Goal: Transaction & Acquisition: Obtain resource

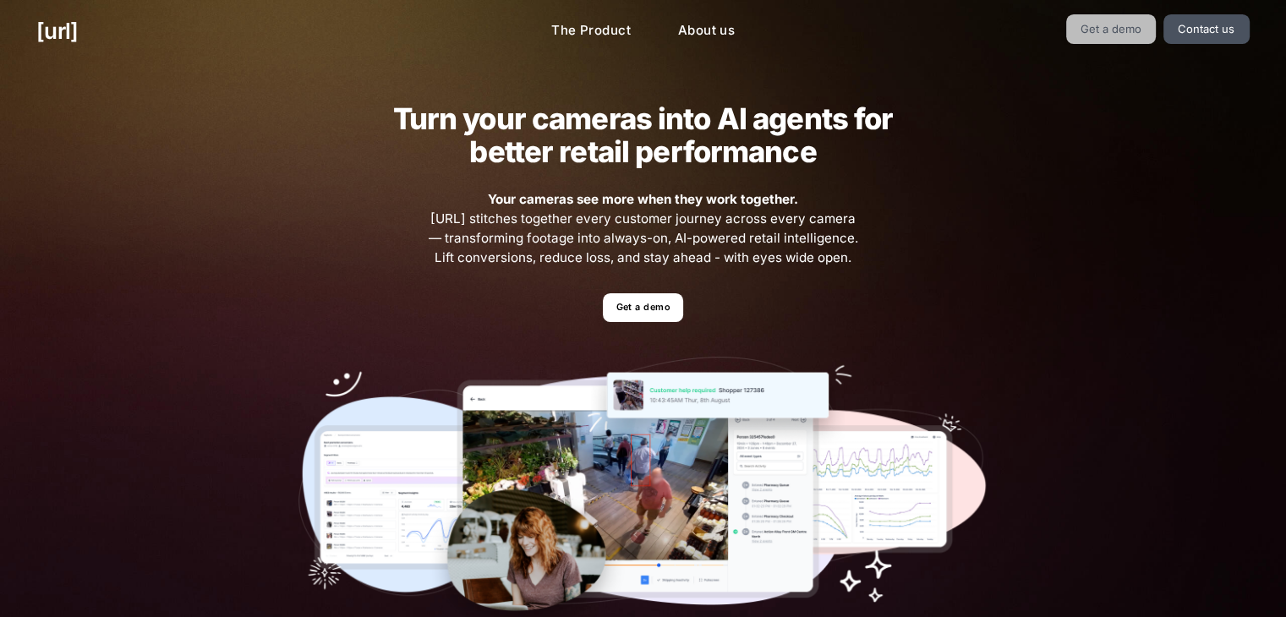
click at [1115, 34] on link "Get a demo" at bounding box center [1111, 29] width 90 height 30
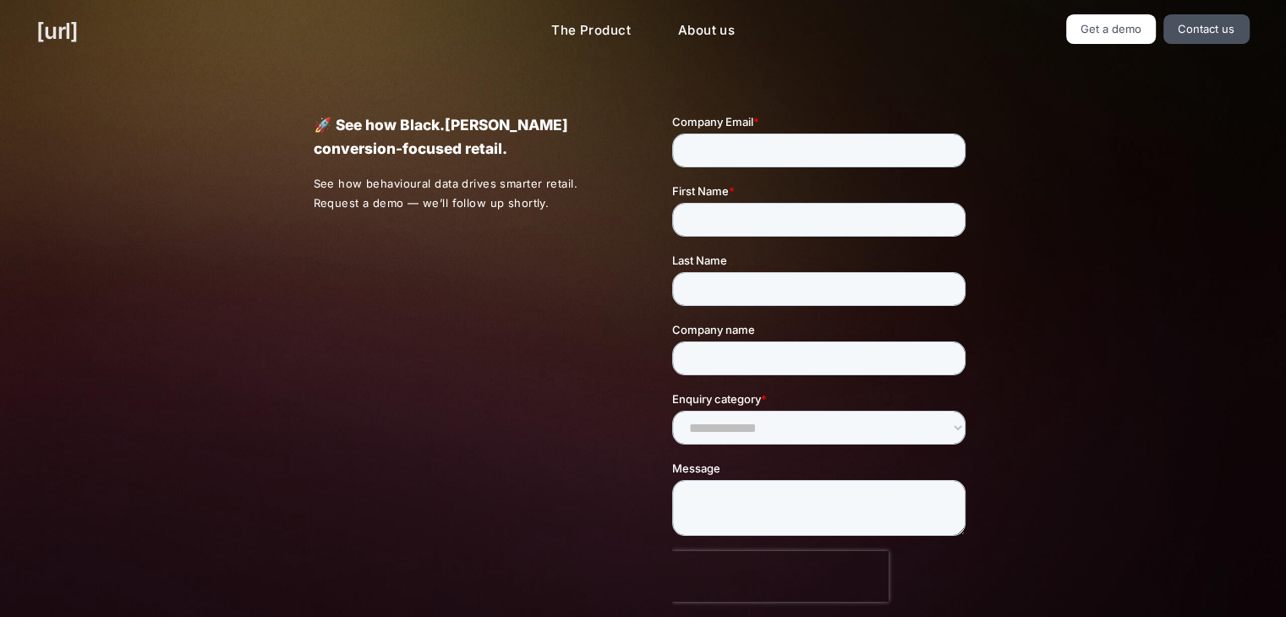
click at [78, 28] on link "[URL]" at bounding box center [56, 30] width 41 height 33
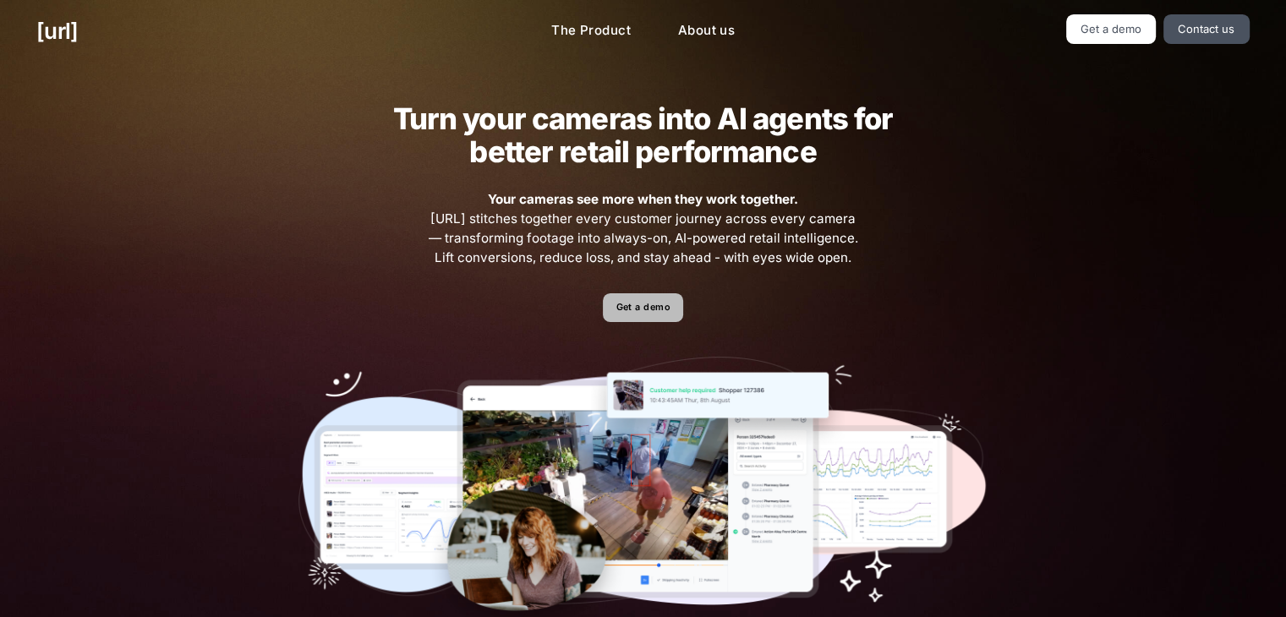
click at [654, 308] on link "Get a demo" at bounding box center [643, 308] width 80 height 30
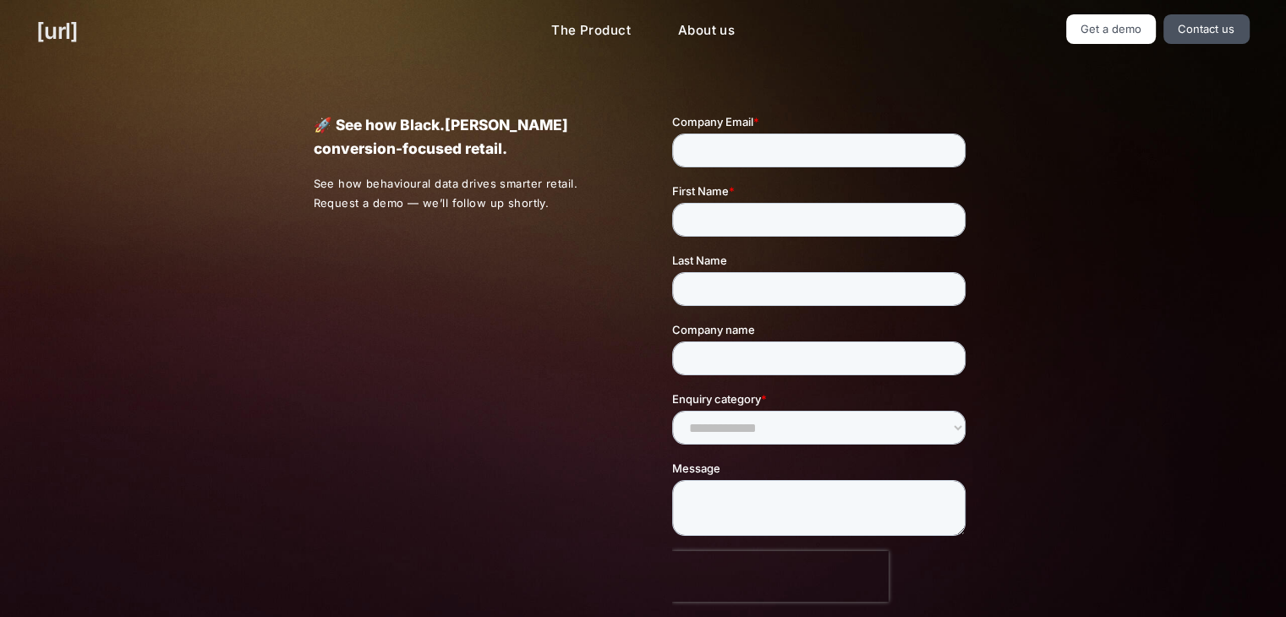
click at [78, 32] on link "[URL]" at bounding box center [56, 30] width 41 height 33
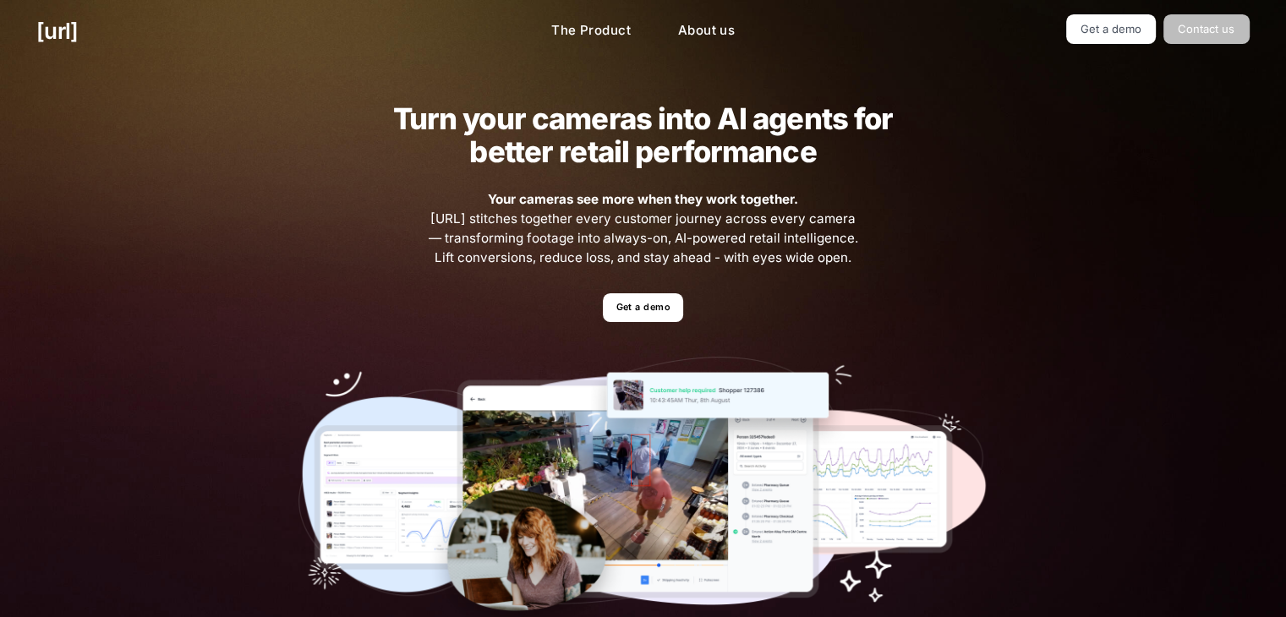
click at [1198, 22] on link "Contact us" at bounding box center [1206, 29] width 86 height 30
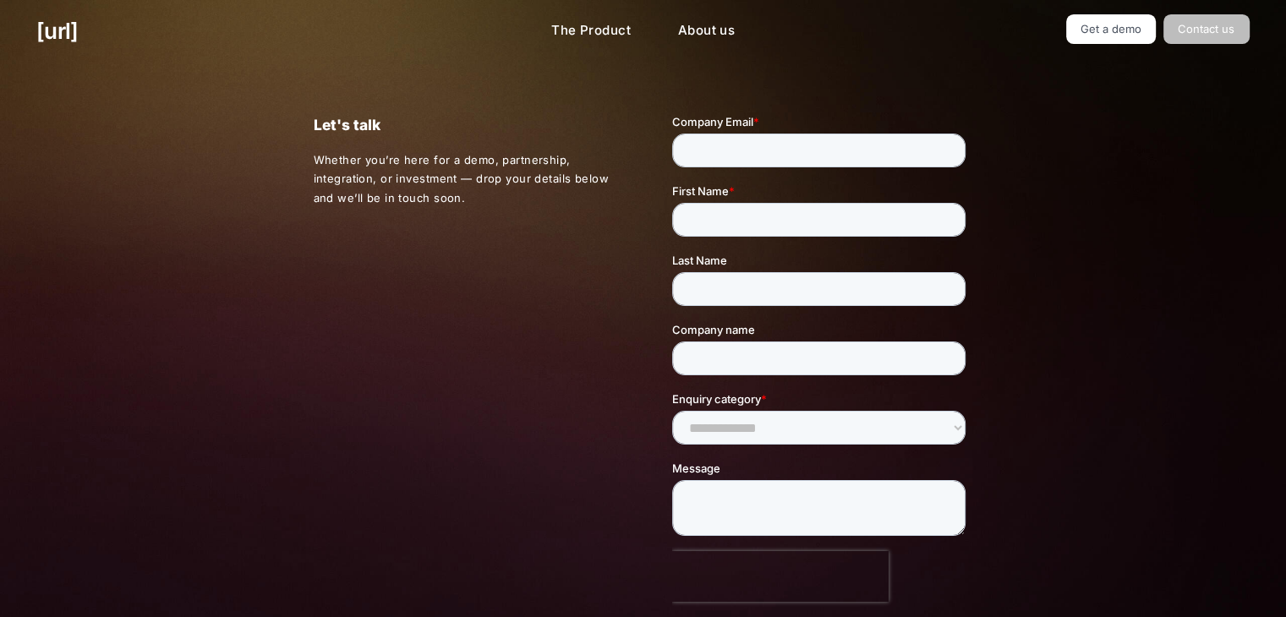
click at [1198, 22] on link "Contact us" at bounding box center [1206, 29] width 86 height 30
click at [572, 27] on link "The Product" at bounding box center [591, 30] width 106 height 33
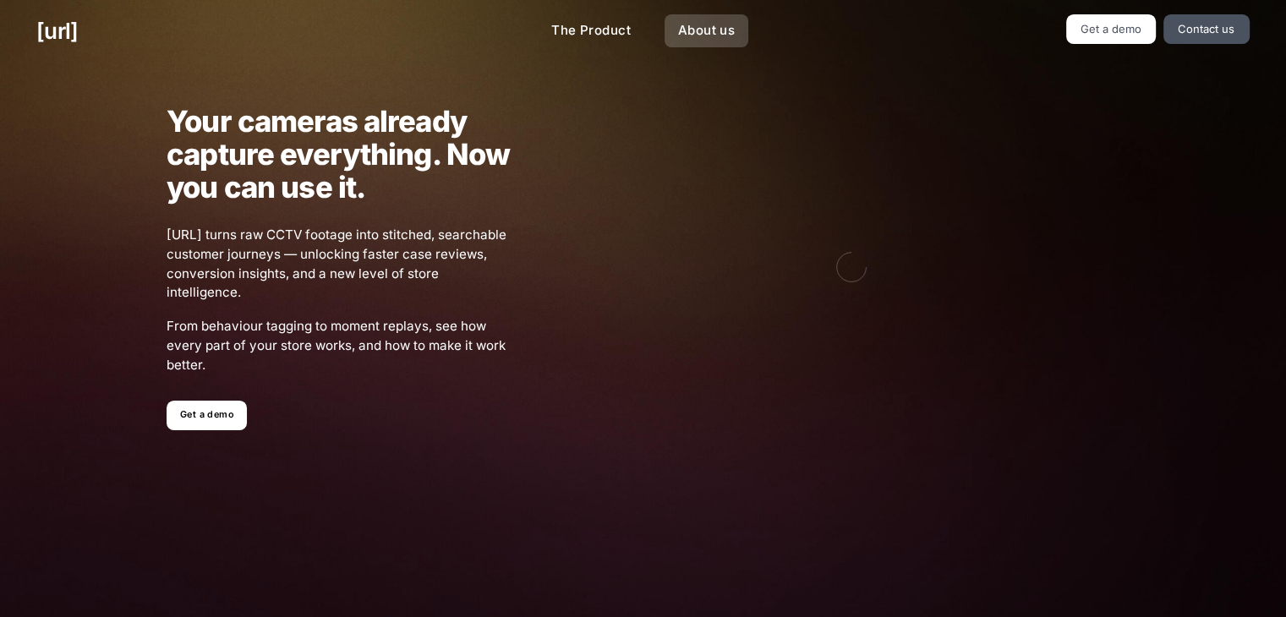
click at [707, 28] on link "About us" at bounding box center [706, 30] width 84 height 33
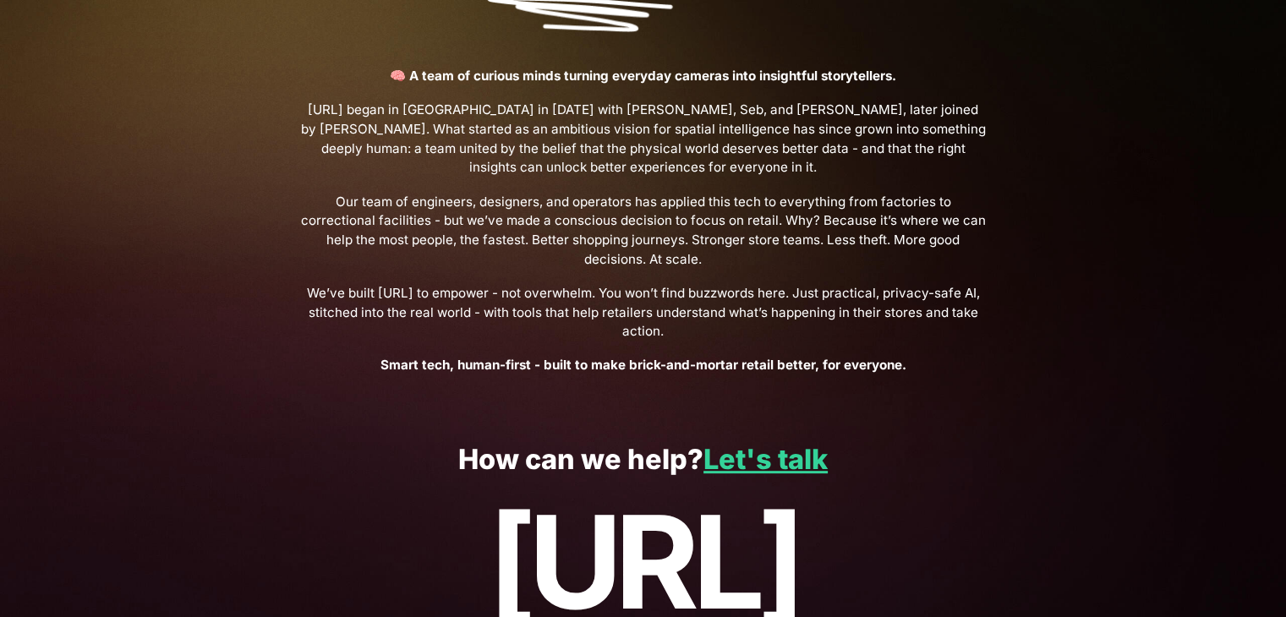
scroll to position [623, 0]
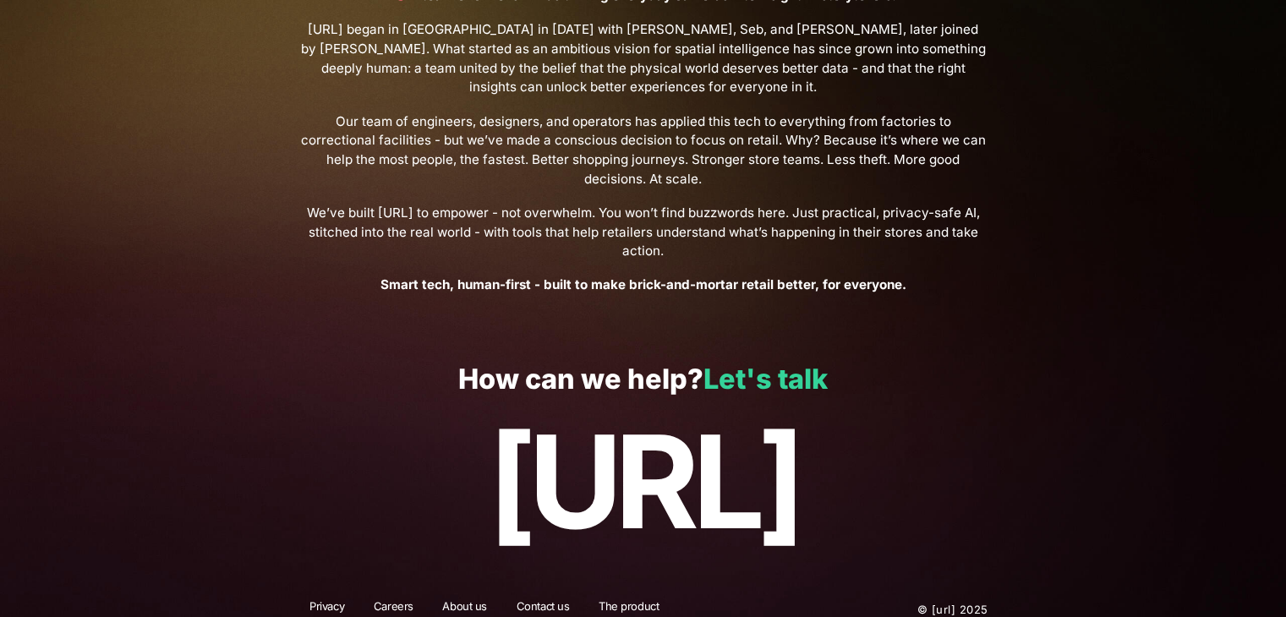
click at [790, 363] on link "Let's talk" at bounding box center [765, 379] width 124 height 33
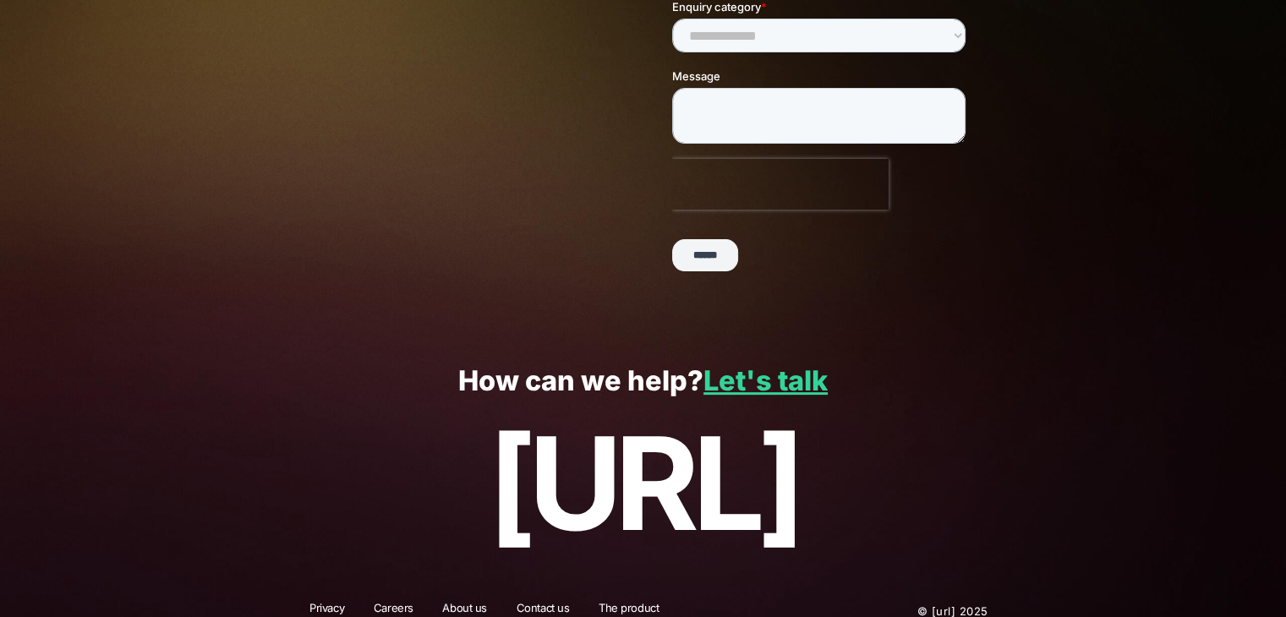
scroll to position [413, 0]
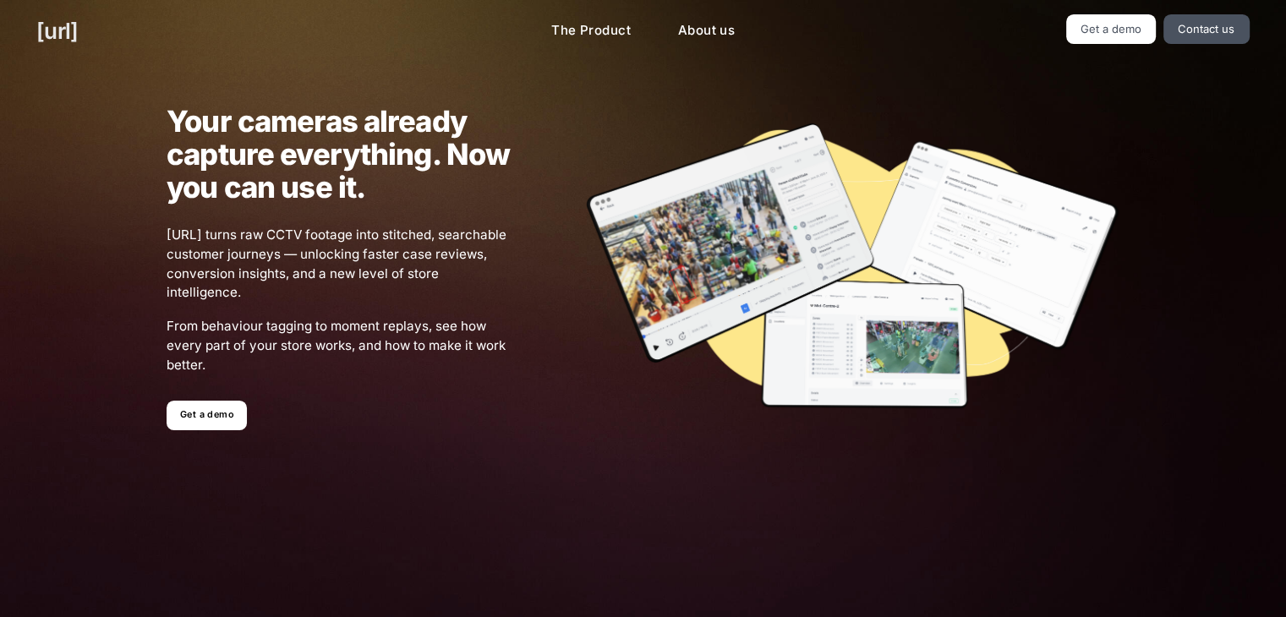
click at [78, 27] on link "[URL]" at bounding box center [56, 30] width 41 height 33
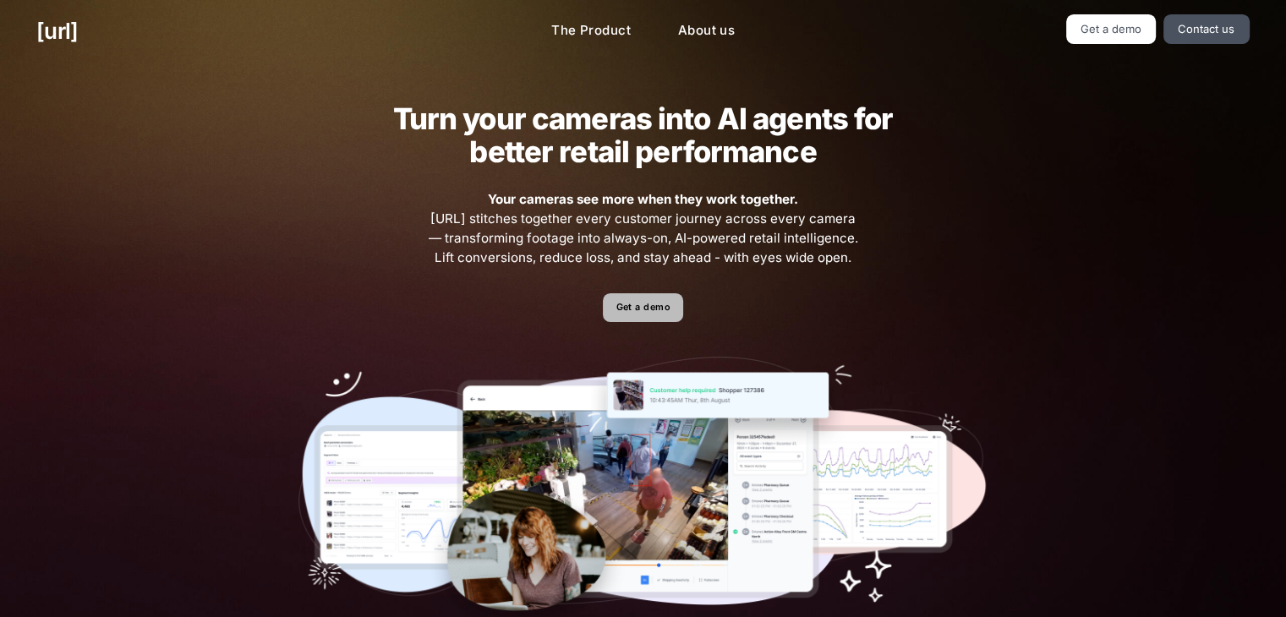
click at [620, 305] on link "Get a demo" at bounding box center [643, 308] width 80 height 30
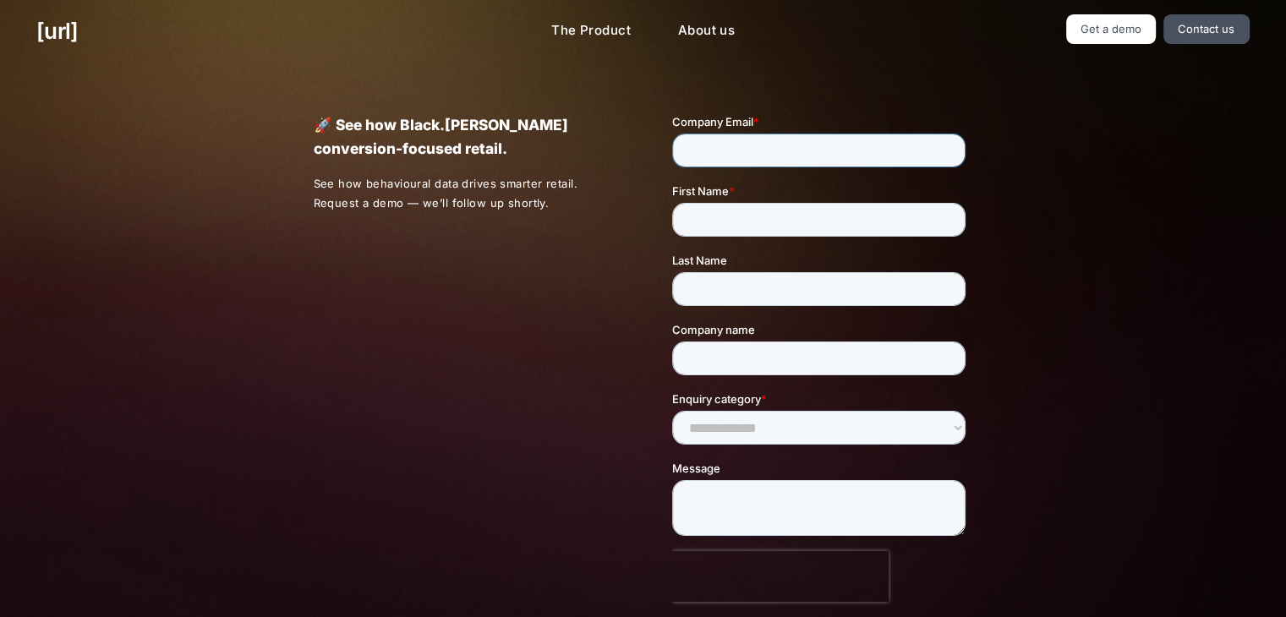
click at [760, 158] on input "Company Email *" at bounding box center [818, 151] width 293 height 34
